Goal: Obtain resource: Obtain resource

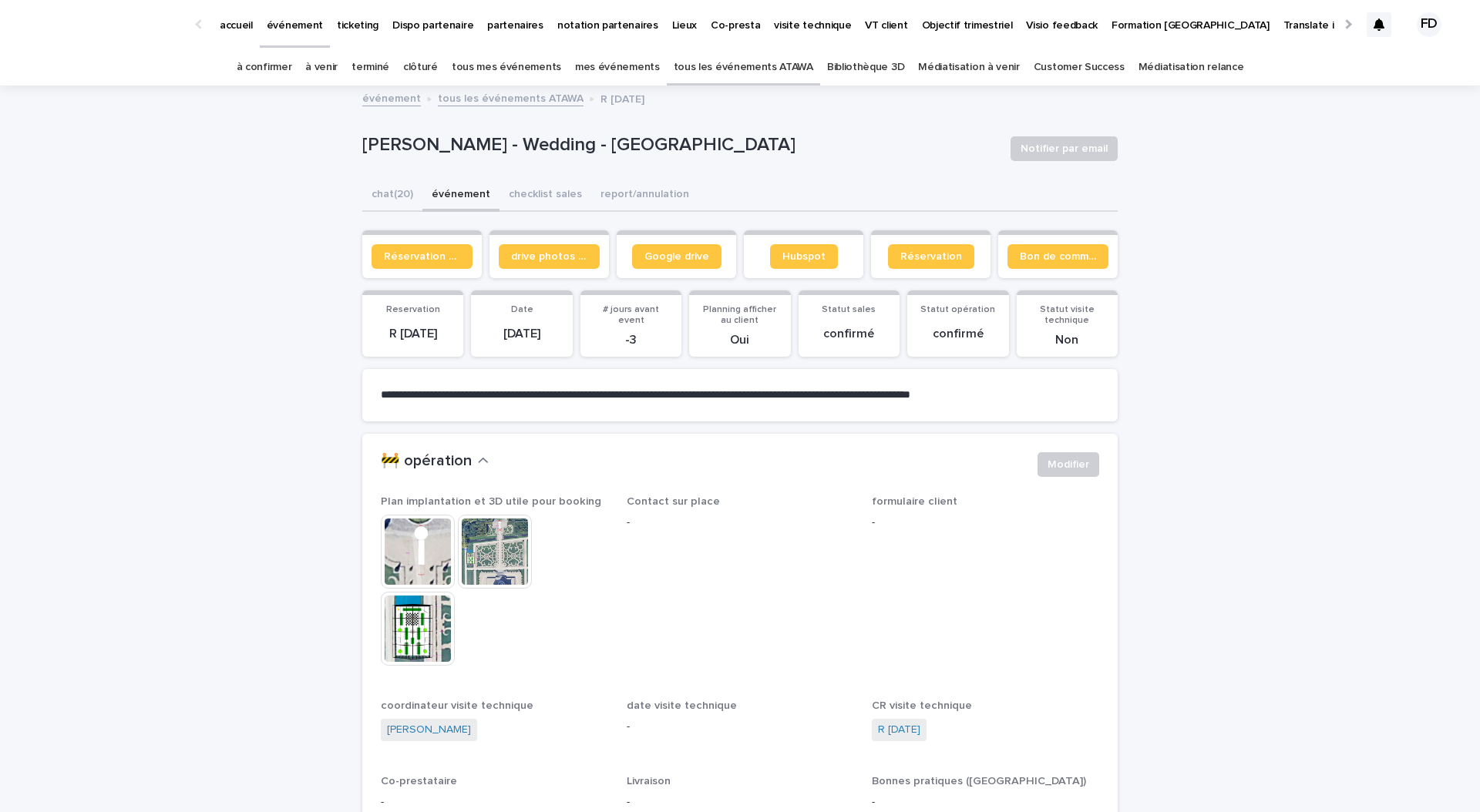
click at [292, 52] on link "à confirmer" at bounding box center [264, 67] width 56 height 36
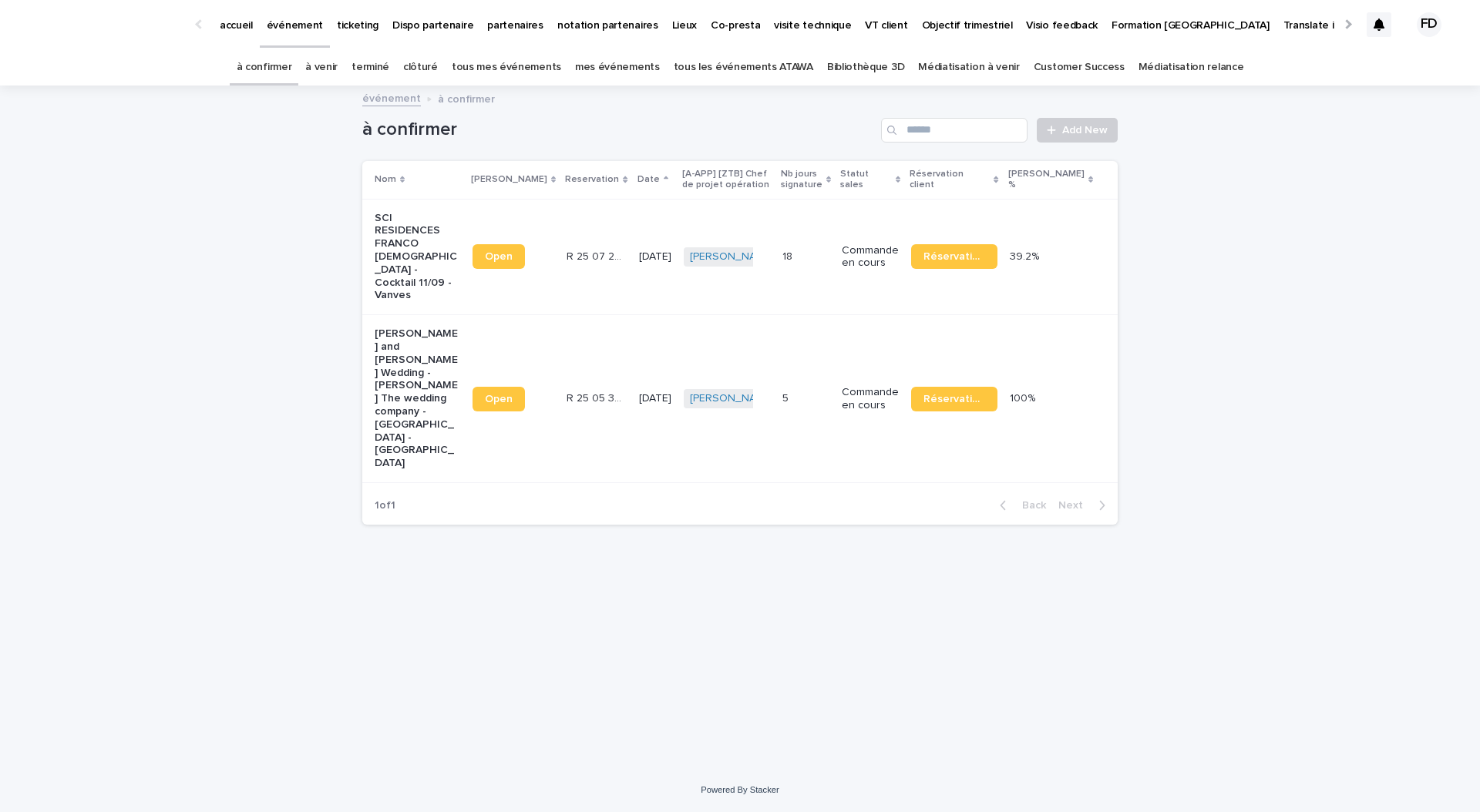
click at [749, 68] on link "tous les événements ATAWA" at bounding box center [743, 67] width 140 height 36
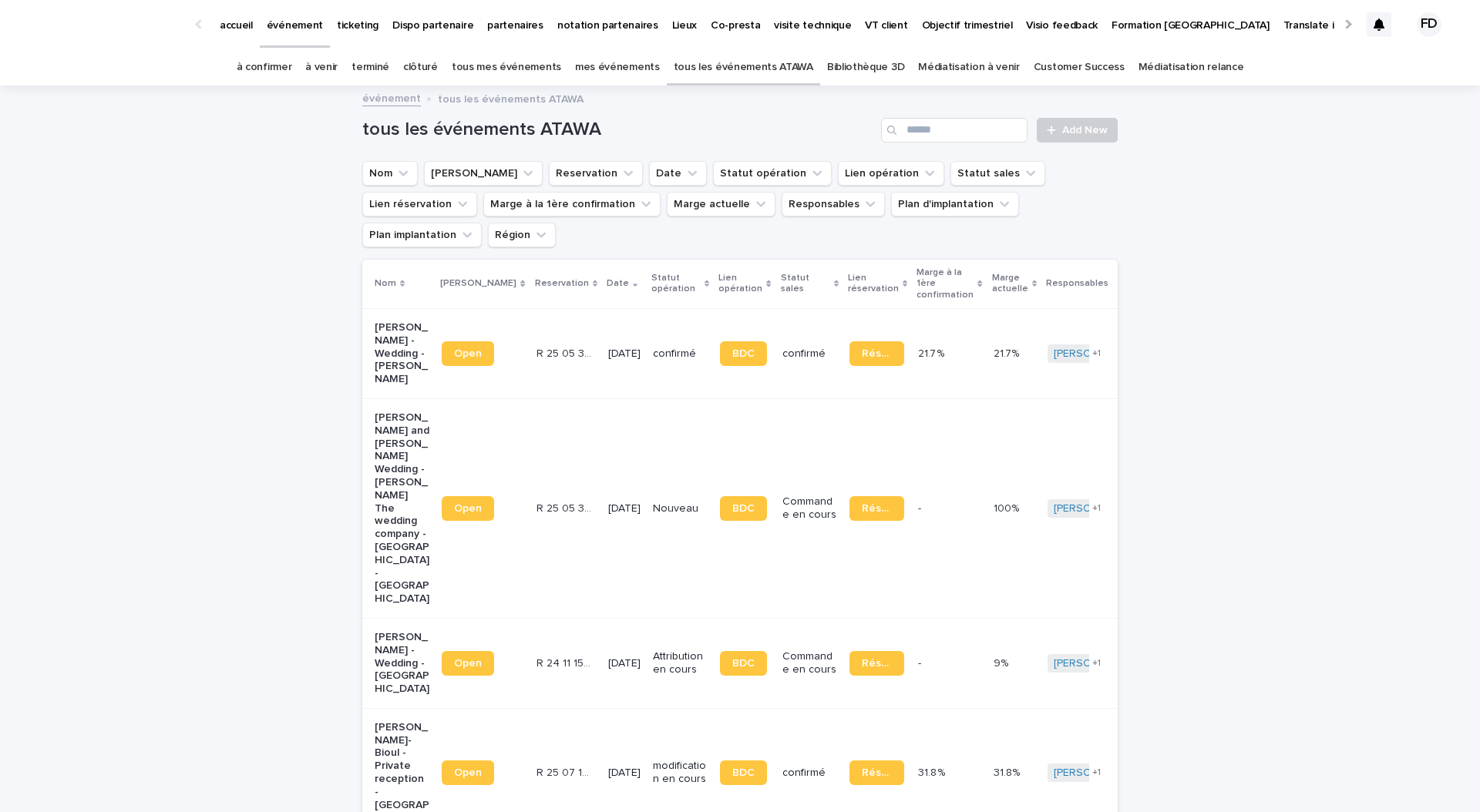
click at [784, 70] on link "tous les événements ATAWA" at bounding box center [743, 67] width 140 height 36
click at [870, 69] on link "Bibliothèque 3D" at bounding box center [865, 67] width 77 height 36
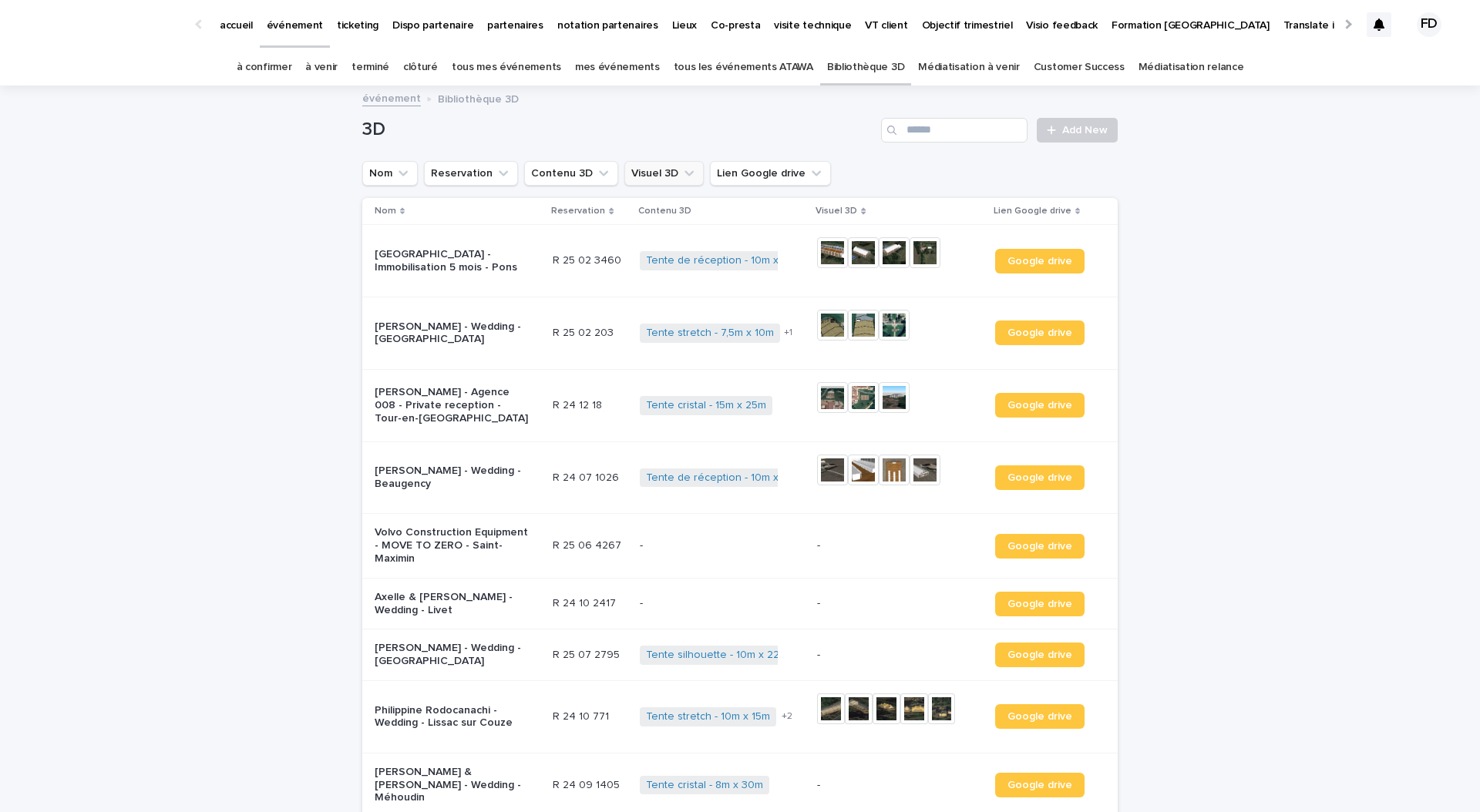
click at [636, 169] on button "Visuel 3D" at bounding box center [664, 173] width 80 height 25
click at [580, 172] on button "Contenu 3D" at bounding box center [571, 173] width 94 height 25
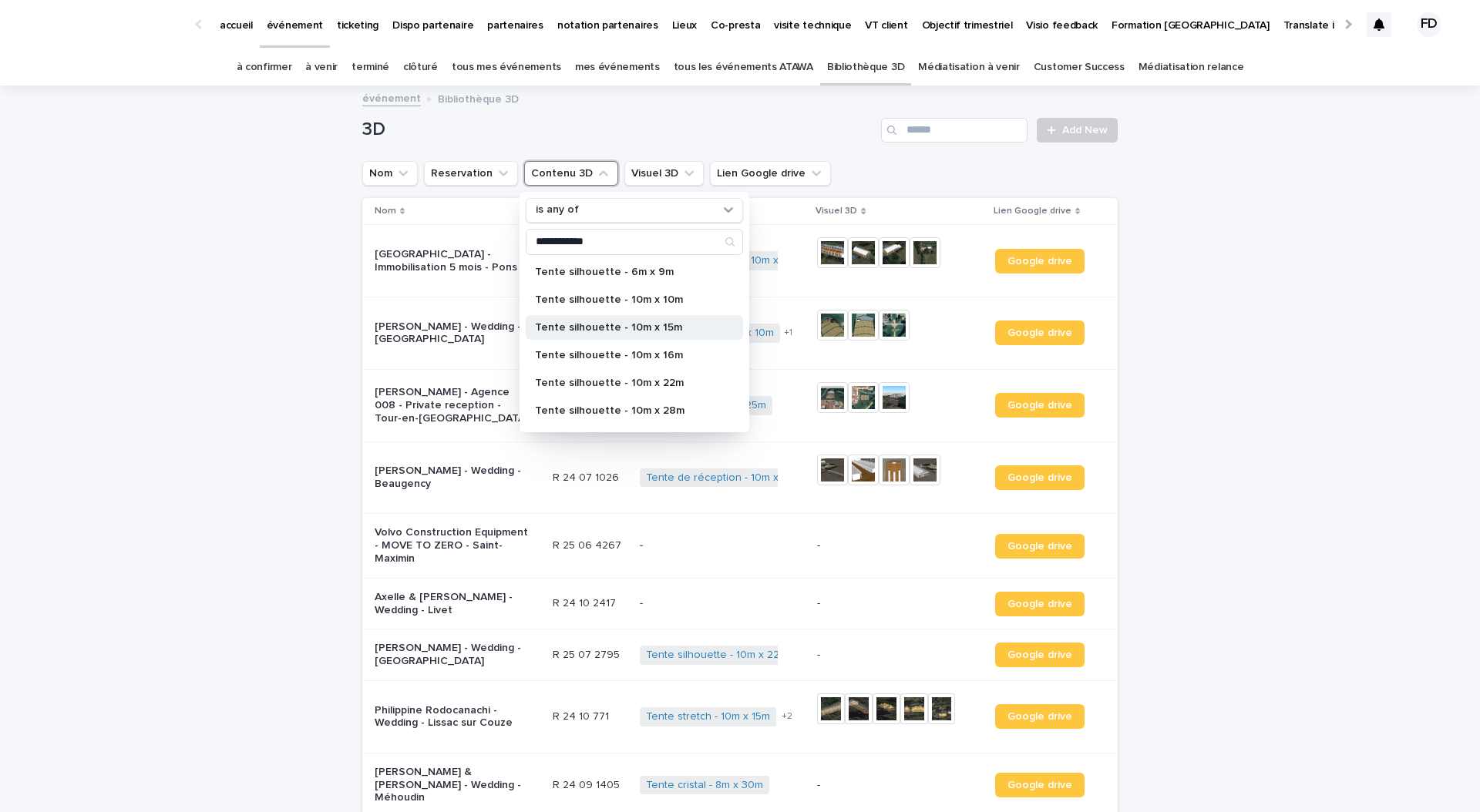
scroll to position [7, 0]
type input "**********"
click at [632, 380] on p "Tente silhouette - 10m x 22m" at bounding box center [627, 376] width 184 height 11
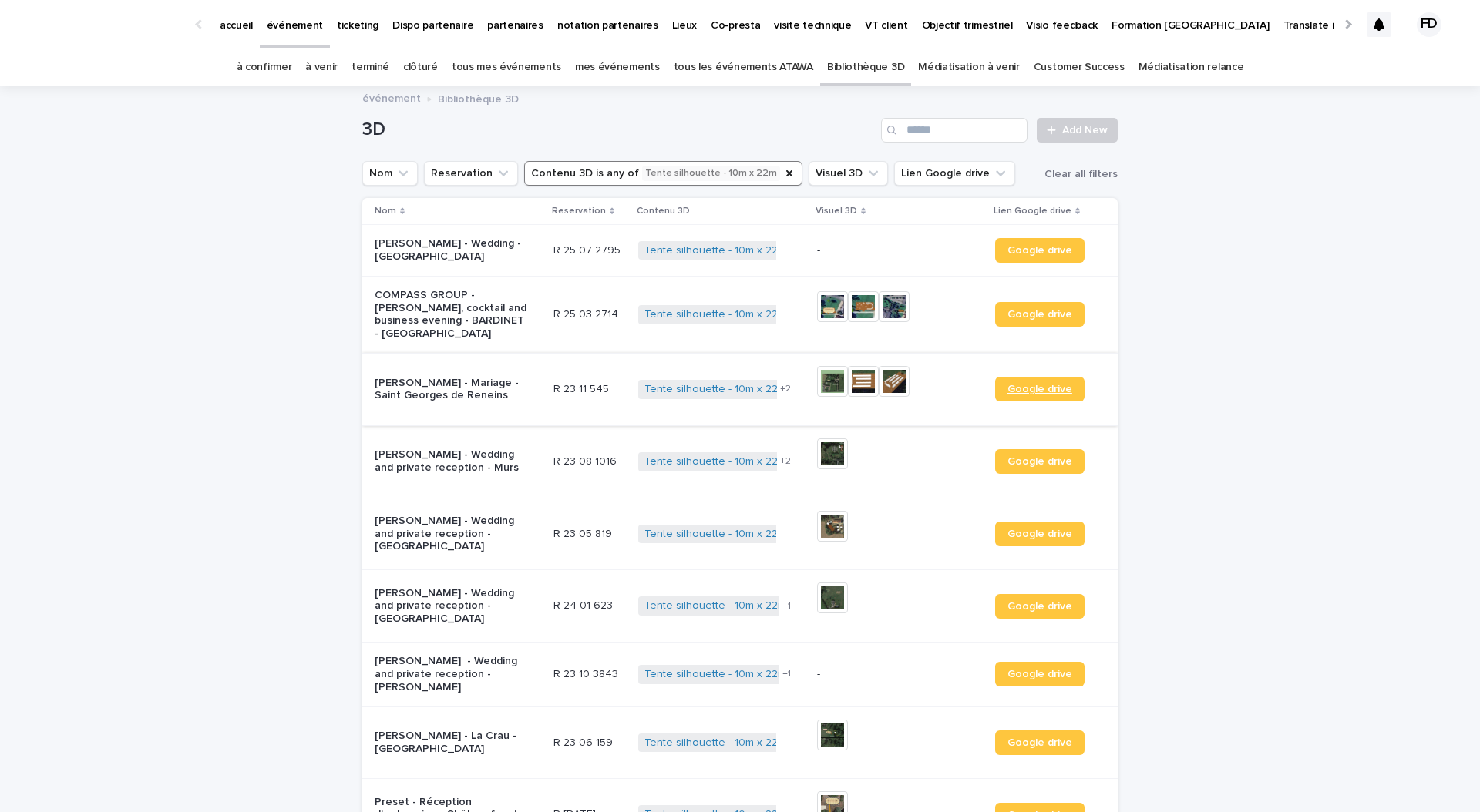
click at [1050, 381] on link "Google drive" at bounding box center [1040, 389] width 90 height 25
click at [861, 302] on img at bounding box center [863, 307] width 30 height 30
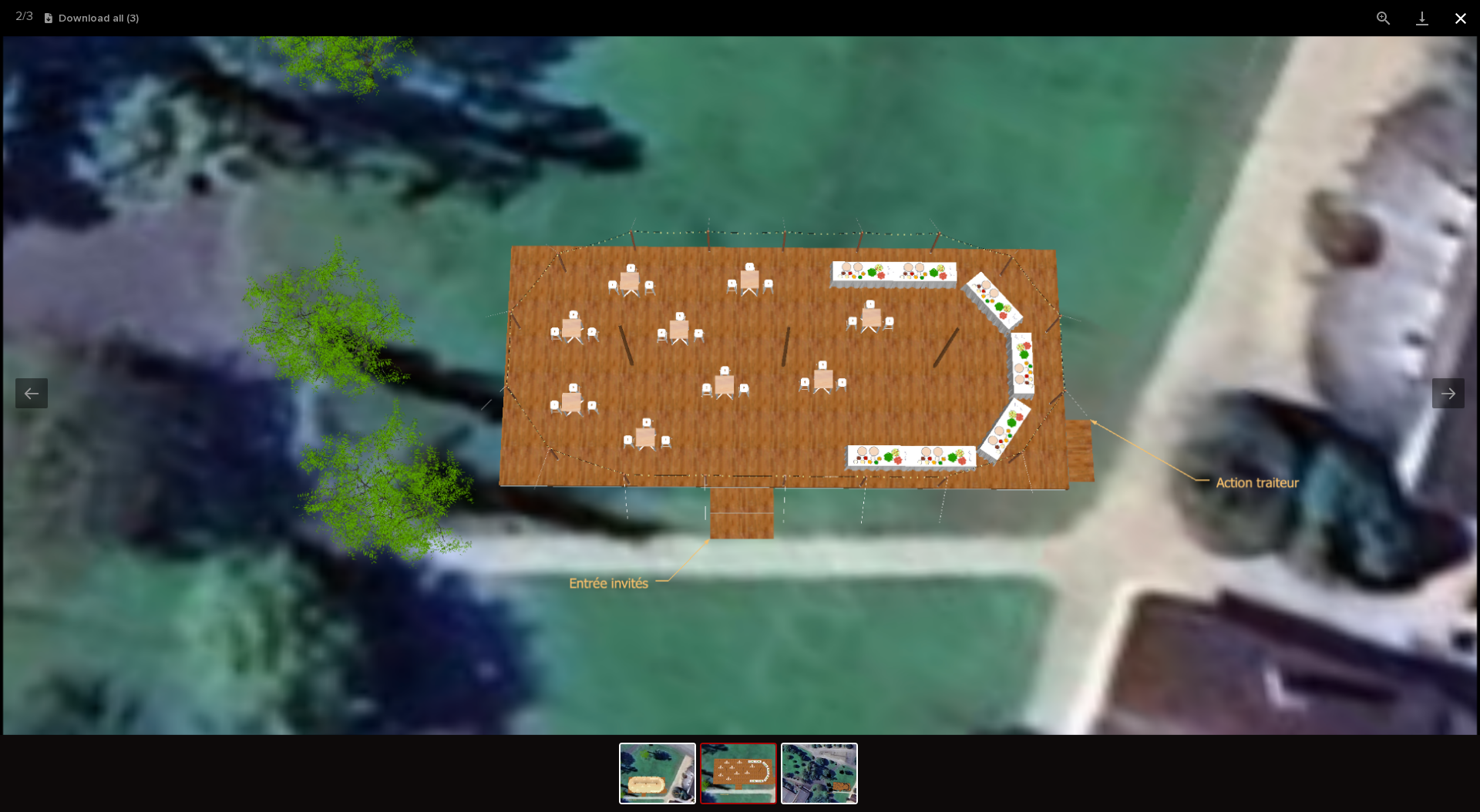
click at [1458, 21] on button "Close gallery" at bounding box center [1461, 18] width 38 height 36
